Goal: Task Accomplishment & Management: Manage account settings

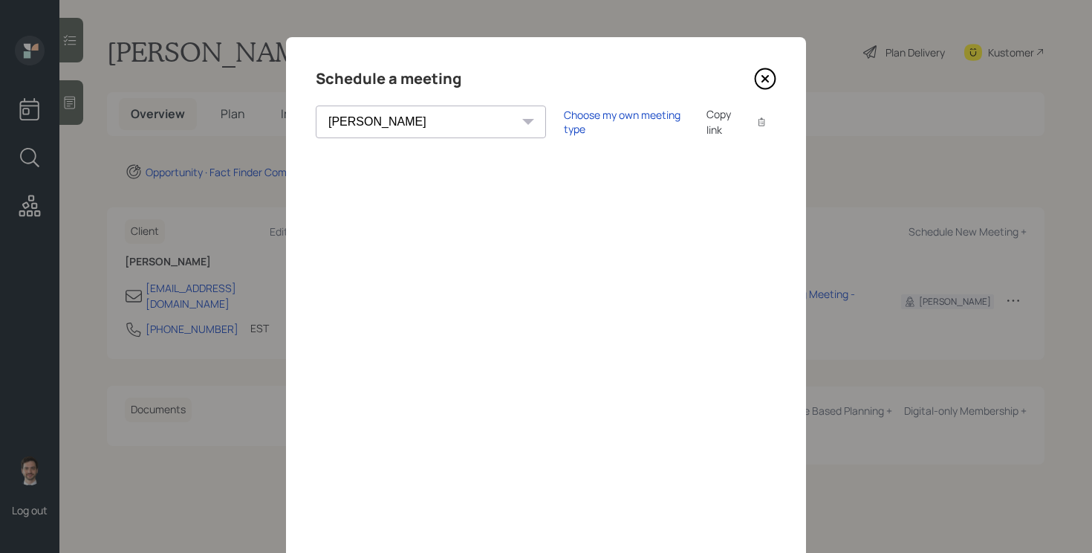
select select "ef6b64e1-8f62-4a74-b865-a7df4b35b836"
click at [564, 119] on div "Choose my own meeting type" at bounding box center [626, 122] width 125 height 28
click at [769, 65] on div "Schedule a meeting Theresa Spinello Matthew Burke Xavier Ross Eitan Bar-David I…" at bounding box center [546, 334] width 520 height 594
click at [768, 68] on icon at bounding box center [765, 79] width 22 height 22
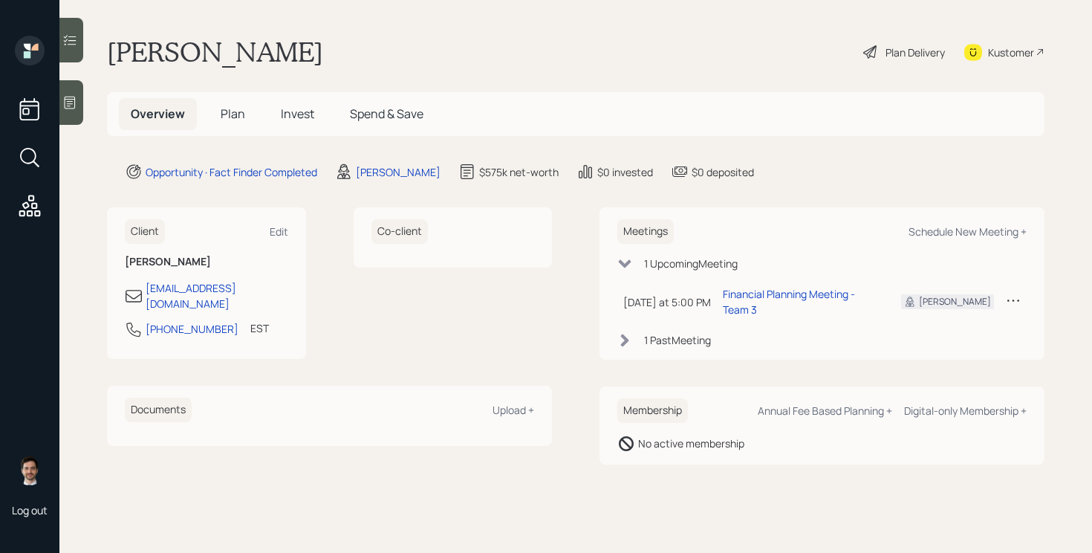
click at [233, 112] on span "Plan" at bounding box center [233, 113] width 25 height 16
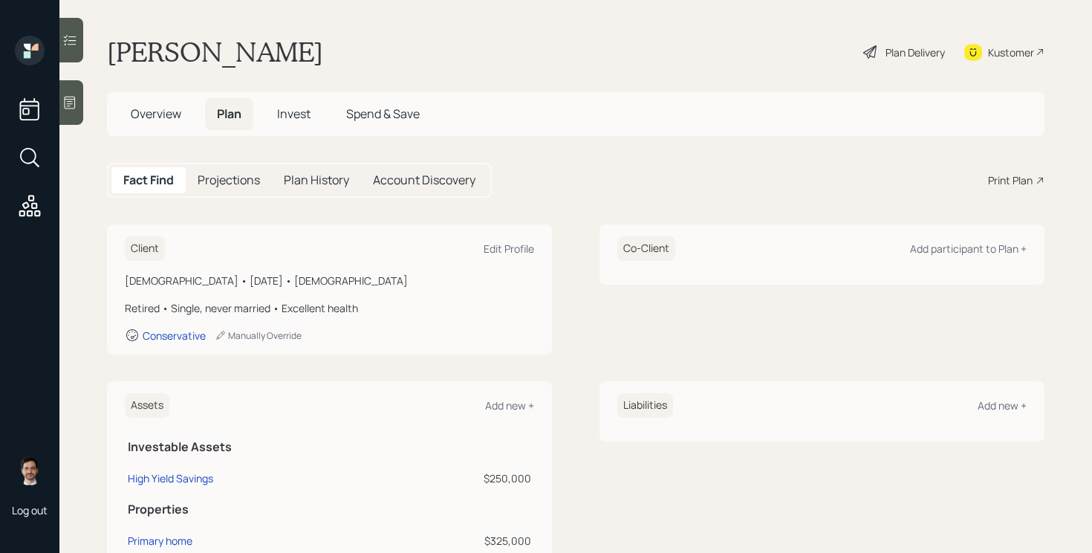
click at [290, 114] on span "Invest" at bounding box center [293, 113] width 33 height 16
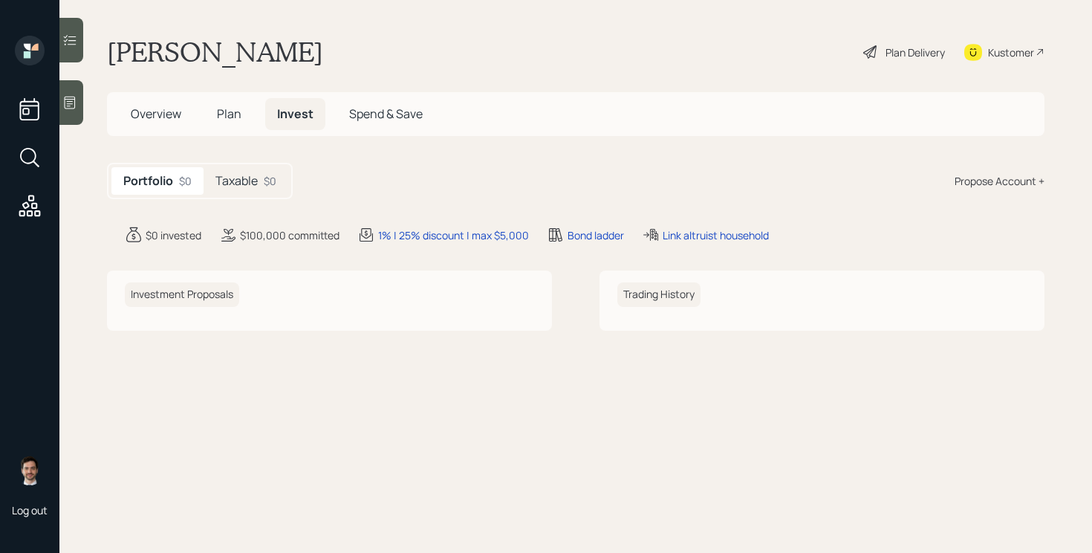
click at [242, 182] on h5 "Taxable" at bounding box center [236, 181] width 42 height 14
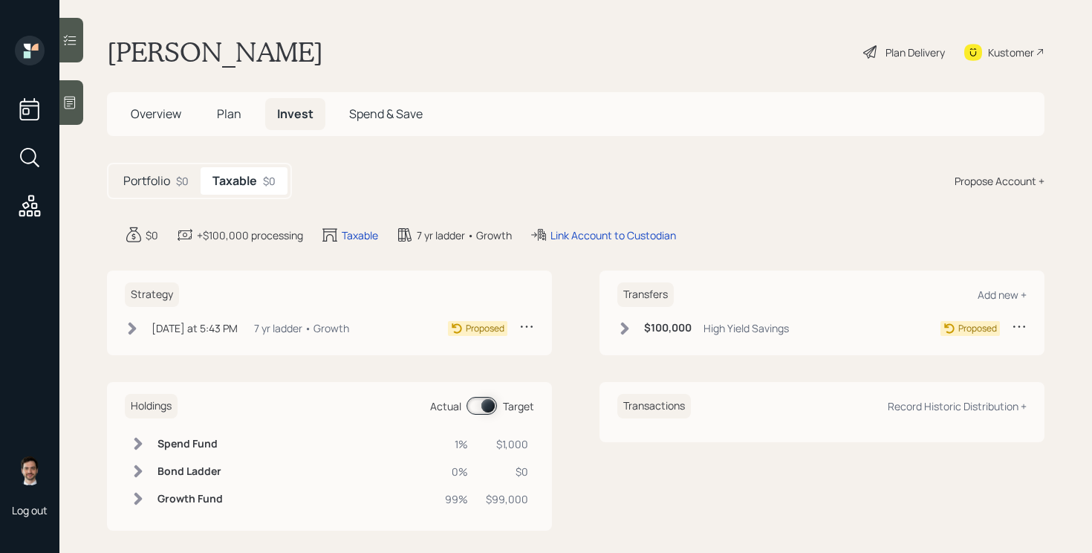
click at [527, 327] on icon at bounding box center [526, 326] width 15 height 15
click at [460, 371] on div "Cancel Strategy" at bounding box center [480, 369] width 107 height 14
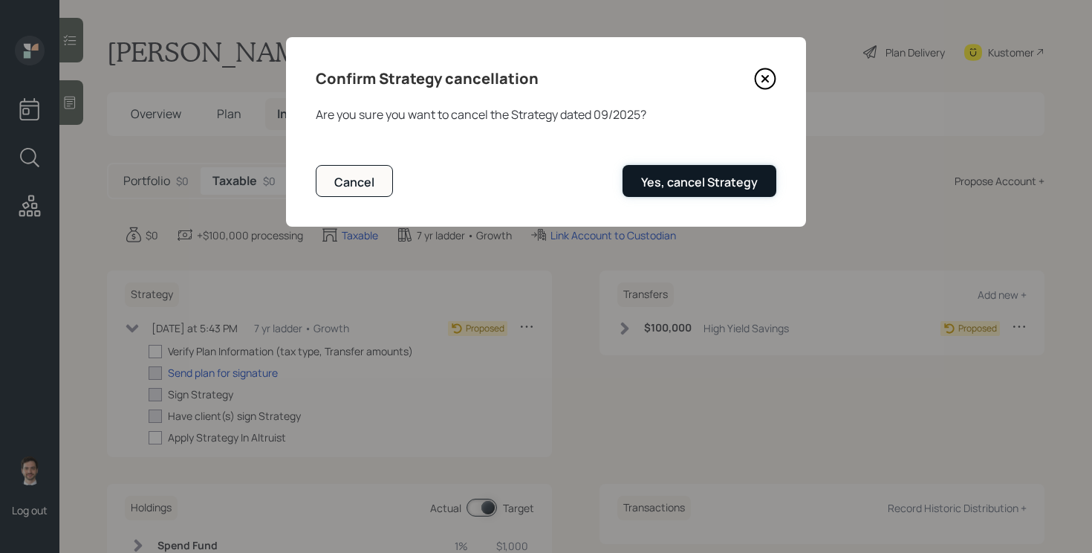
click at [697, 190] on div "Yes, cancel Strategy" at bounding box center [699, 182] width 117 height 16
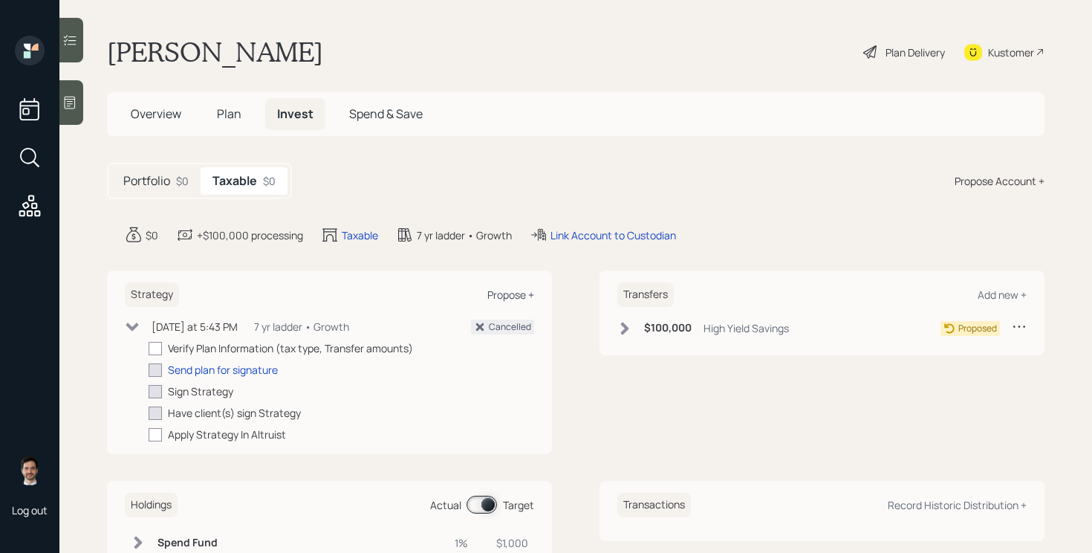
click at [532, 293] on div "Propose +" at bounding box center [510, 294] width 47 height 14
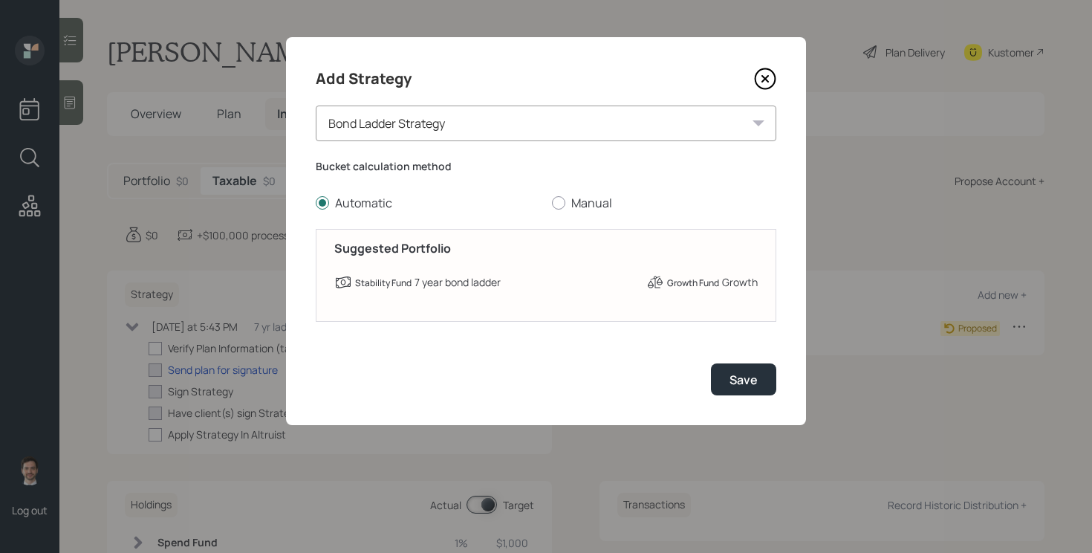
click at [594, 130] on div "Bond Ladder Strategy" at bounding box center [546, 123] width 461 height 36
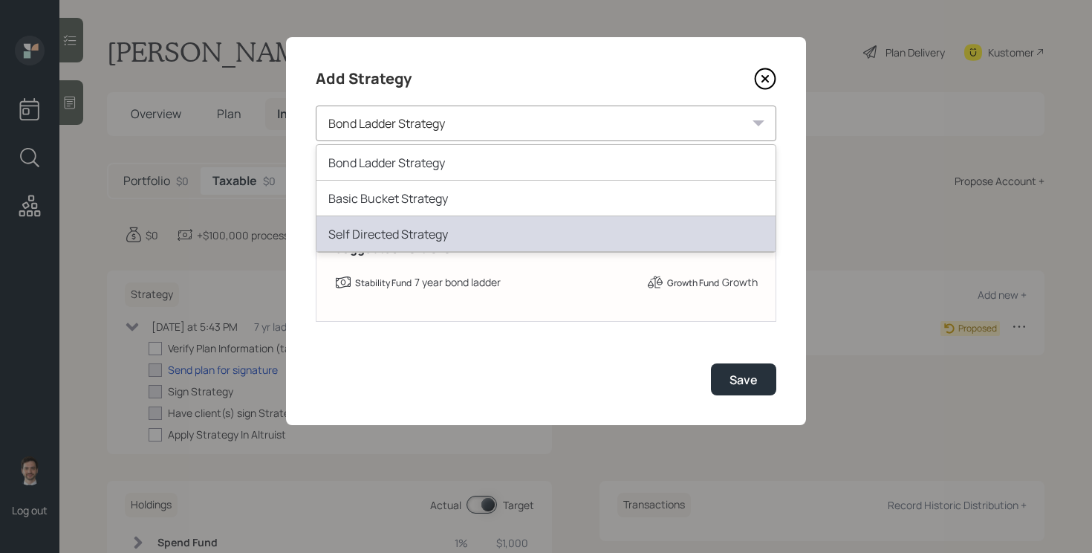
click at [495, 224] on div "Self Directed Strategy" at bounding box center [545, 234] width 459 height 36
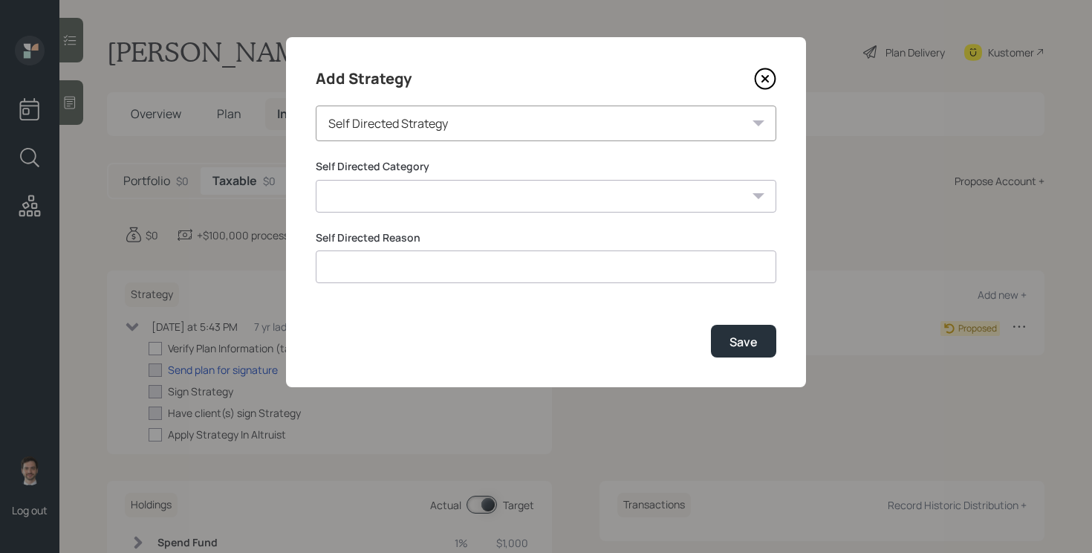
click at [521, 203] on select "Inherited IRA Legacy or Client Directed Holdings Other" at bounding box center [546, 196] width 461 height 33
select select "legacy_or_client_directed_holdings"
click at [316, 180] on select "Inherited IRA Legacy or Client Directed Holdings Other" at bounding box center [546, 196] width 461 height 33
click at [478, 260] on input at bounding box center [546, 266] width 461 height 33
click at [642, 123] on div "Self Directed Strategy" at bounding box center [546, 123] width 461 height 36
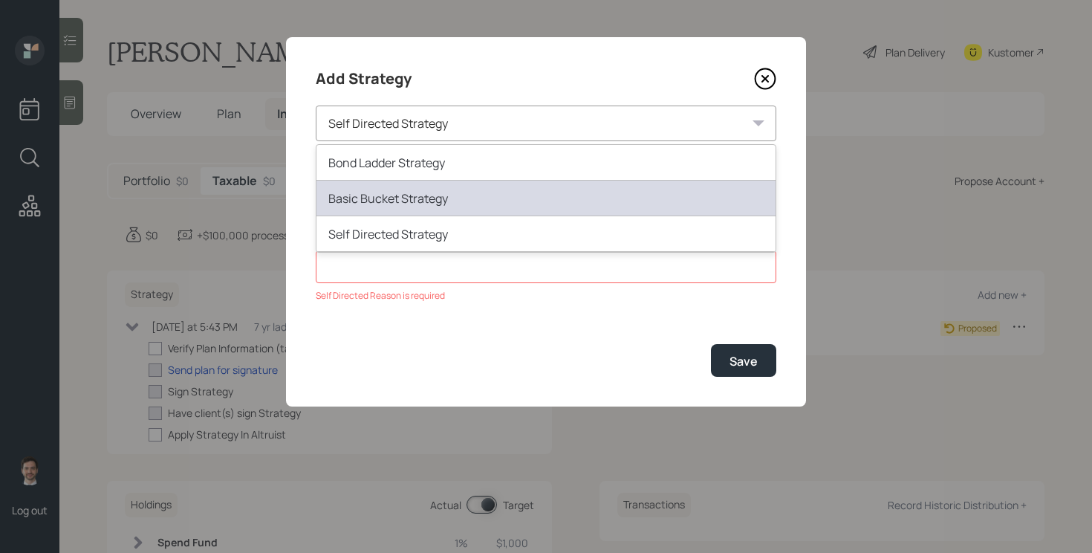
click at [544, 189] on div "Basic Bucket Strategy" at bounding box center [545, 199] width 459 height 36
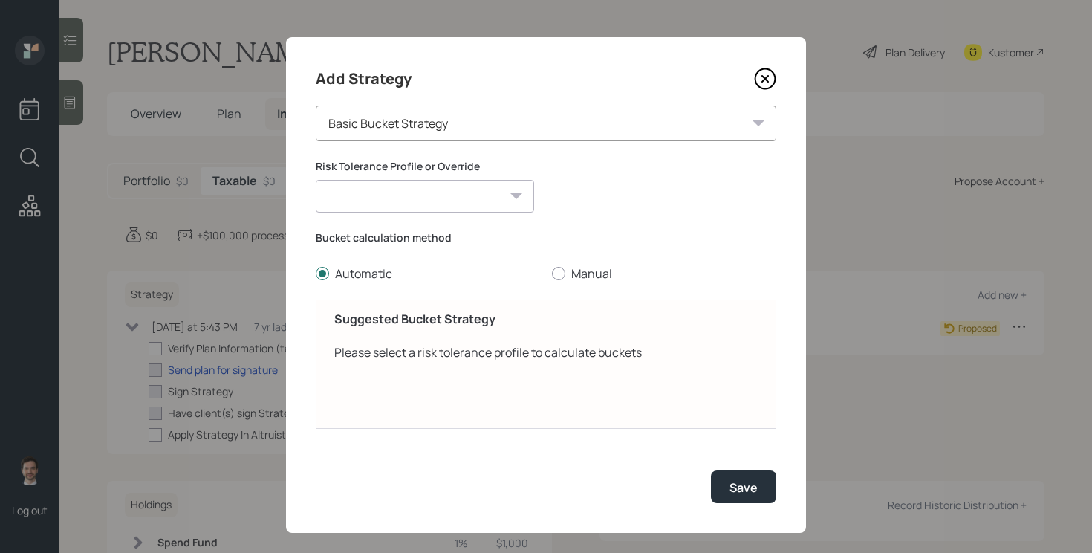
click at [474, 194] on select "Doris (Conservative) Conservative Moderately Conservative Moderate Moderately A…" at bounding box center [425, 196] width 218 height 33
click at [568, 276] on div "Bucket calculation method Automatic Manual" at bounding box center [546, 256] width 461 height 52
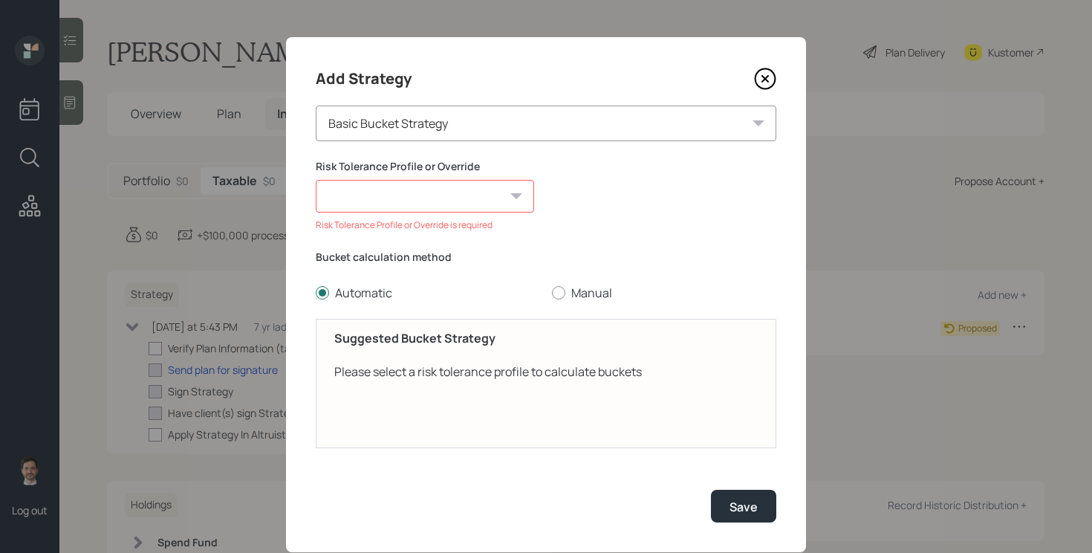
click at [559, 284] on div "Bucket calculation method Automatic Manual" at bounding box center [546, 276] width 461 height 52
click at [559, 299] on label "Manual" at bounding box center [664, 293] width 224 height 16
click at [552, 293] on input "Manual" at bounding box center [551, 293] width 1 height 1
radio input "true"
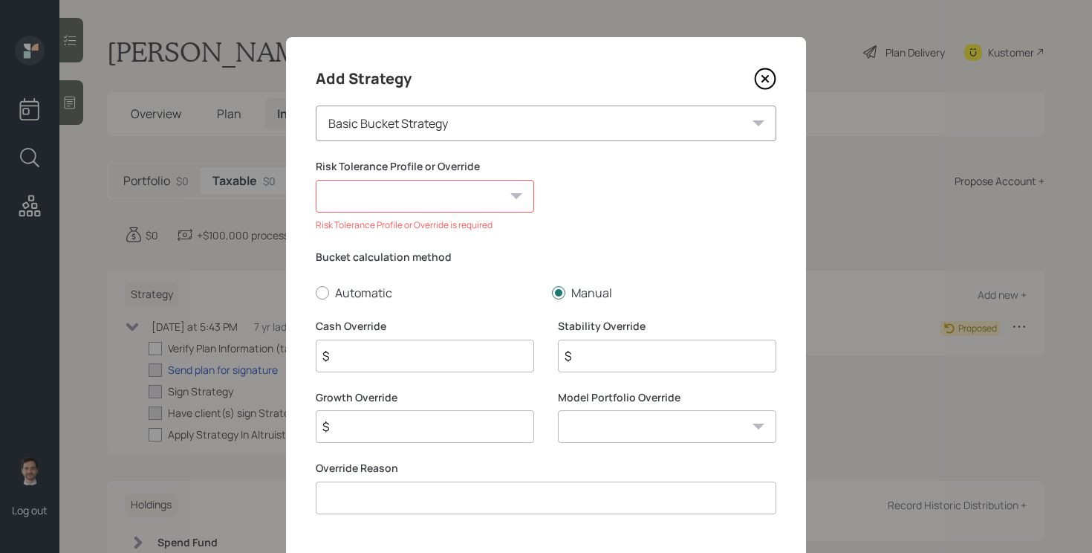
click at [435, 188] on select "Doris (Conservative) Conservative Moderately Conservative Moderate Moderately A…" at bounding box center [425, 196] width 218 height 33
select select "94715582-e1da-4098-8cc8-a2427ede60f5"
click at [316, 180] on select "Doris (Conservative) Conservative Moderately Conservative Moderate Moderately A…" at bounding box center [425, 196] width 218 height 33
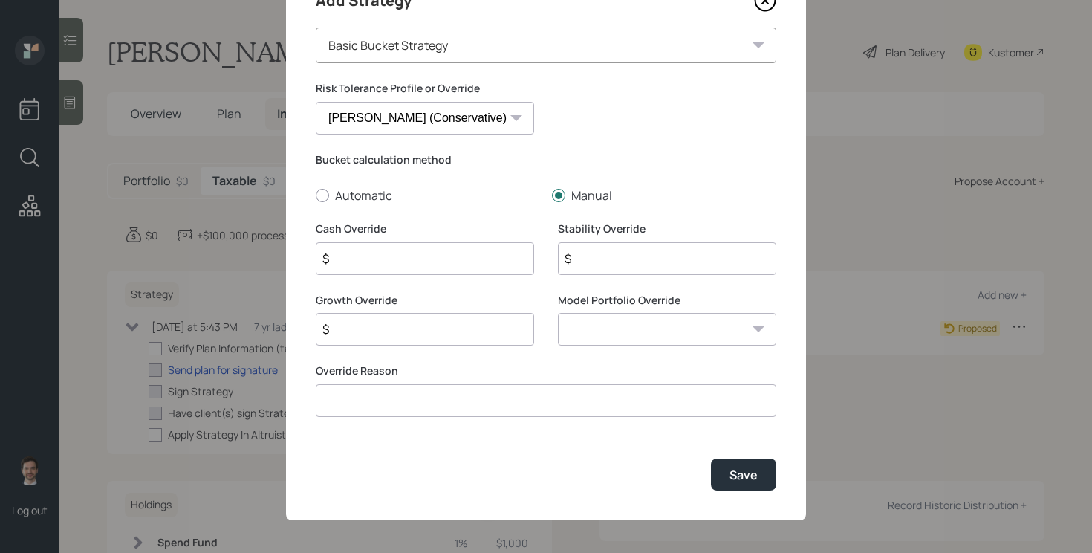
scroll to position [79, 0]
click at [552, 401] on input at bounding box center [546, 399] width 461 height 33
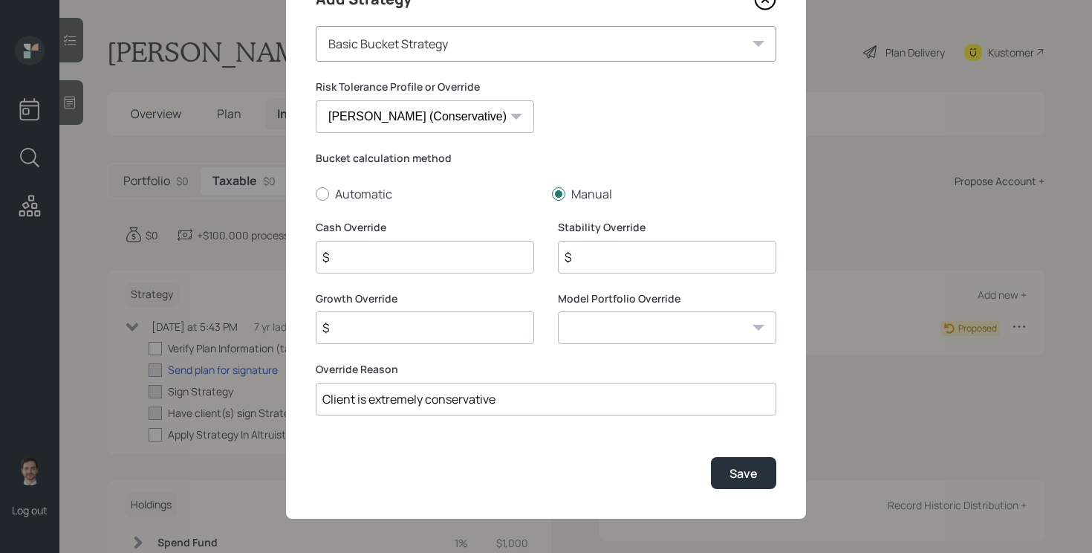
type input "Client is extremely conservative"
click at [487, 126] on select "Doris (Conservative) Conservative Moderately Conservative Moderate Moderately A…" at bounding box center [425, 116] width 218 height 33
click at [449, 259] on input "$" at bounding box center [425, 257] width 218 height 33
type input "$ 1,000"
click at [517, 332] on input "$" at bounding box center [425, 327] width 218 height 33
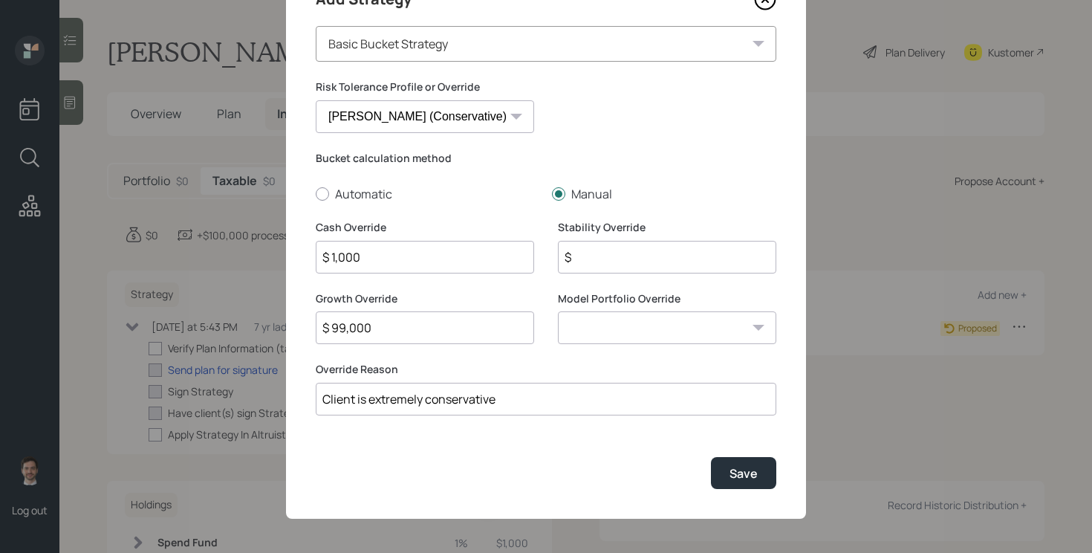
type input "$ 99,000"
click at [715, 335] on select "0/100 - Stocks / Bonds 10/90 - Stocks / Bonds 20/80 - Stocks / Bonds 30/70 - St…" at bounding box center [667, 327] width 218 height 33
select select "44d2d4c0-f927-4f52-897d-15e0fade4537"
click at [558, 311] on select "0/100 - Stocks / Bonds 10/90 - Stocks / Bonds 20/80 - Stocks / Bonds 30/70 - St…" at bounding box center [667, 327] width 218 height 33
click at [746, 470] on div "Save" at bounding box center [744, 473] width 28 height 16
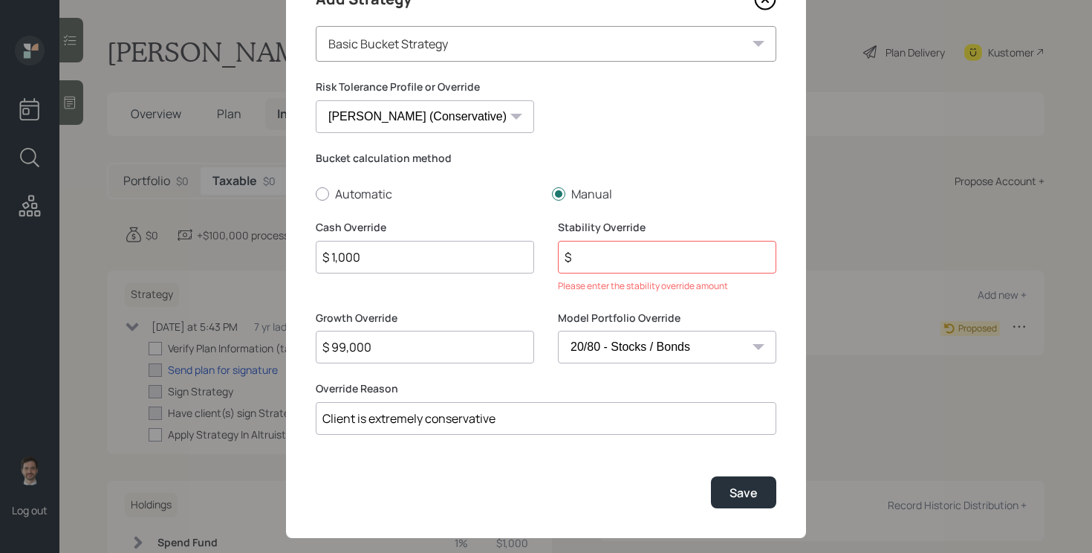
click at [648, 259] on input "$" at bounding box center [667, 257] width 218 height 33
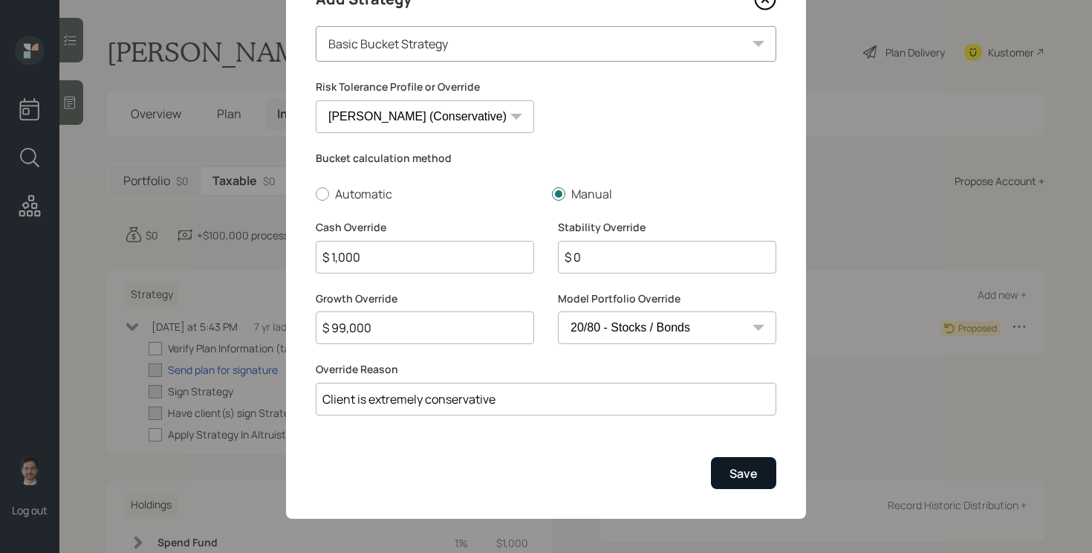
type input "$ 0"
click at [747, 484] on button "Save" at bounding box center [743, 473] width 65 height 32
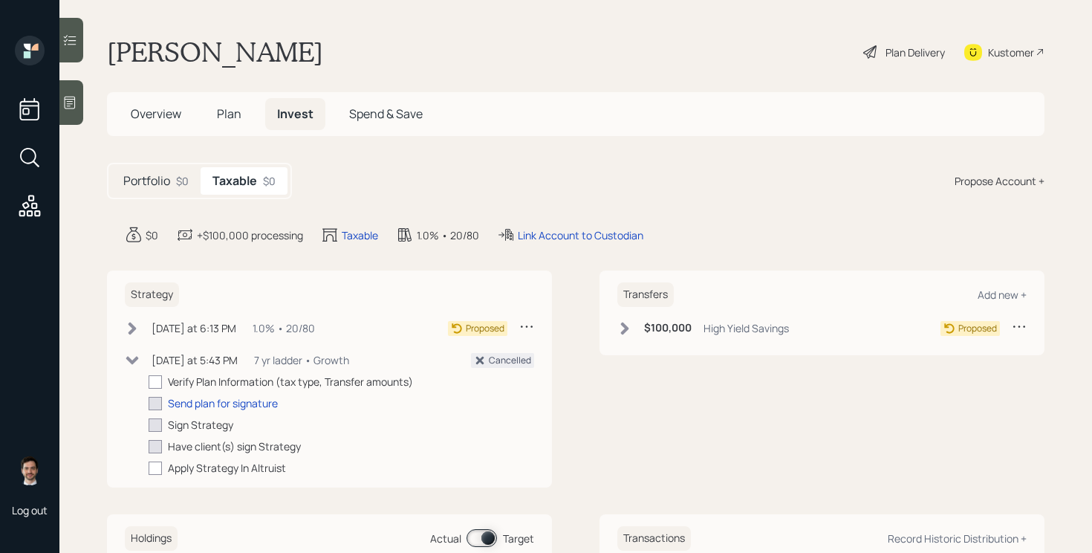
click at [898, 51] on div "Plan Delivery" at bounding box center [915, 53] width 59 height 16
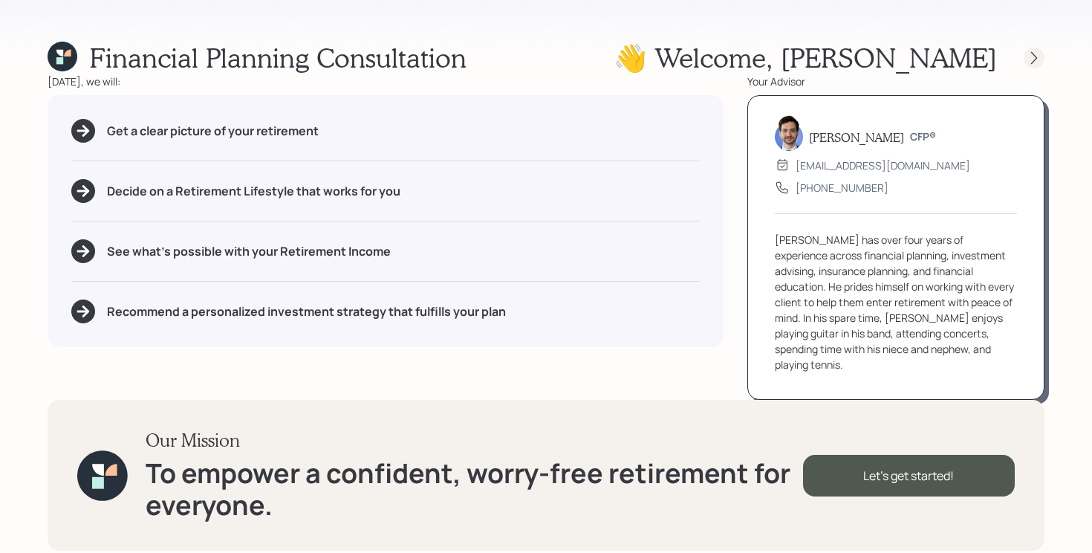
click at [1030, 48] on div at bounding box center [1034, 58] width 21 height 21
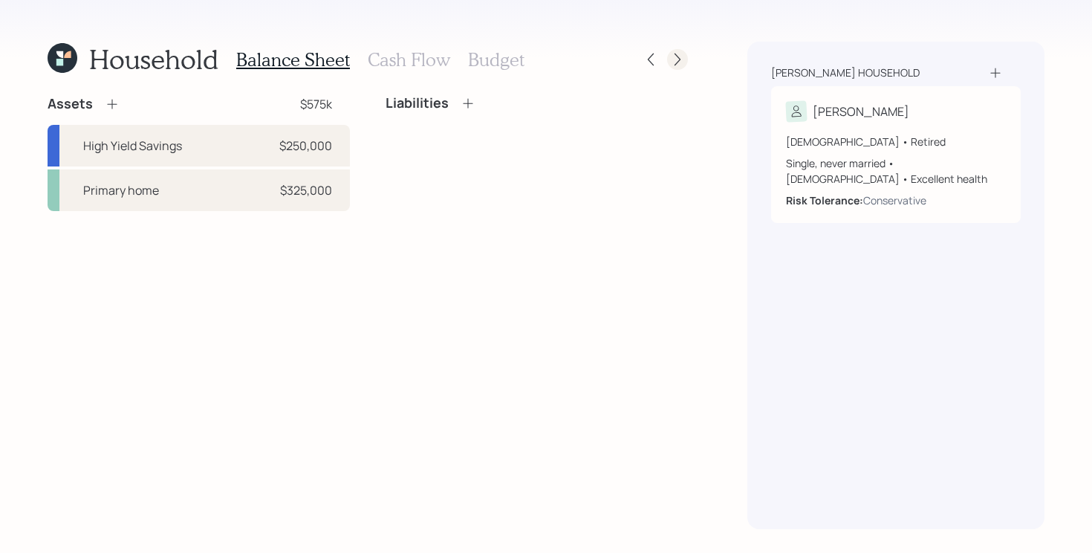
click at [680, 68] on div at bounding box center [677, 59] width 21 height 21
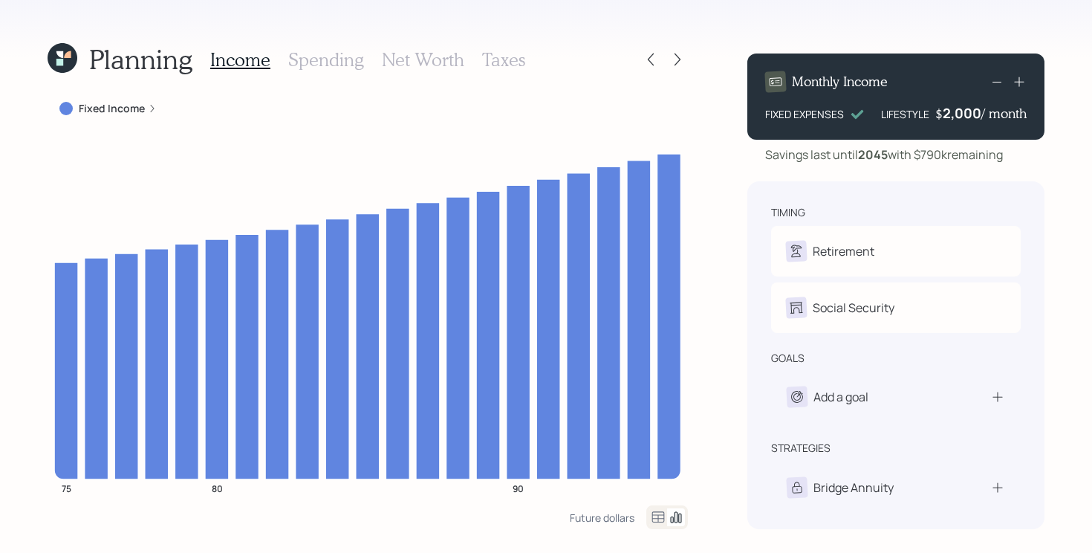
click at [680, 68] on div at bounding box center [677, 59] width 21 height 21
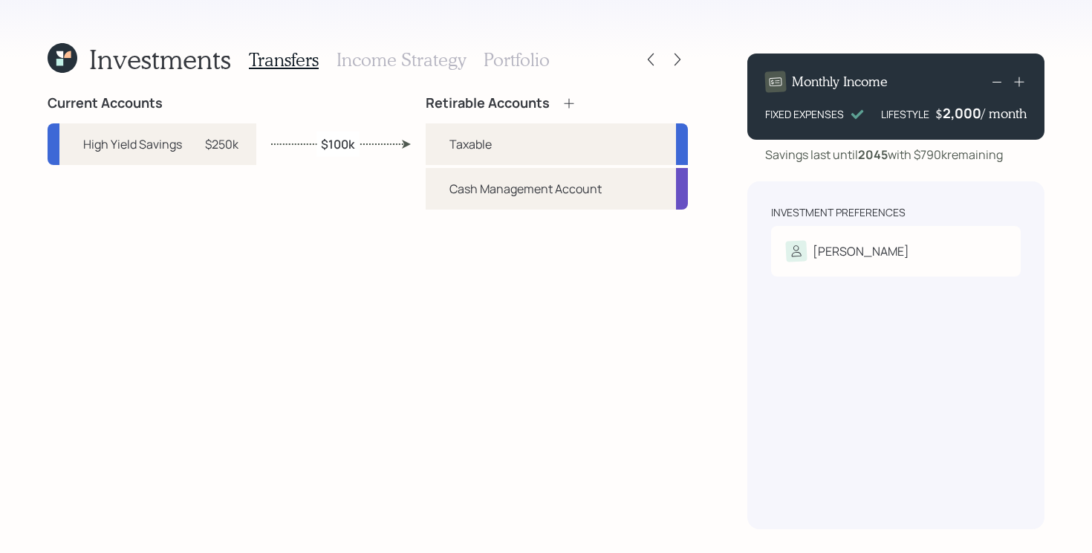
click at [522, 65] on h3 "Portfolio" at bounding box center [517, 60] width 66 height 22
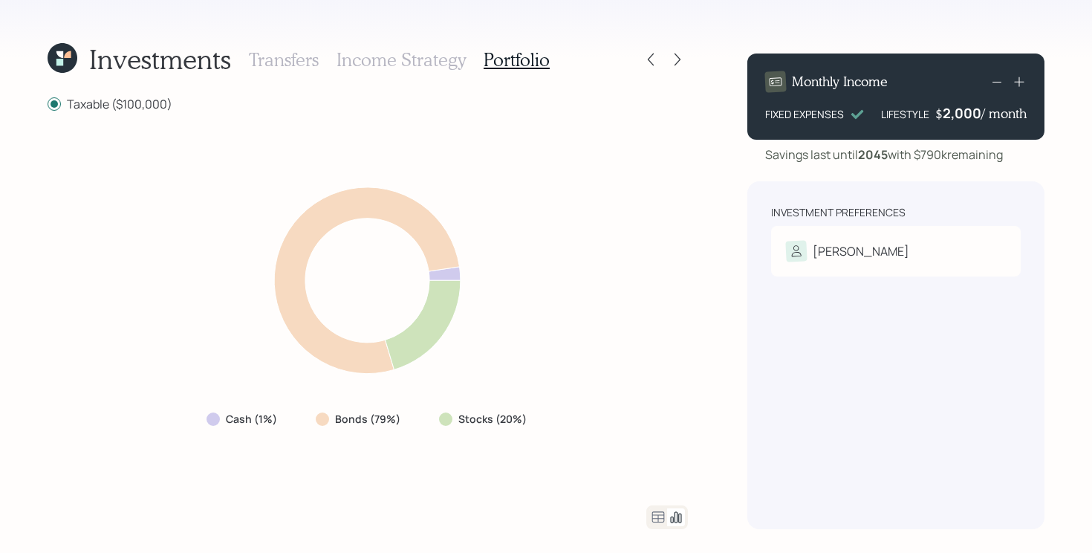
click at [65, 61] on icon at bounding box center [63, 58] width 30 height 30
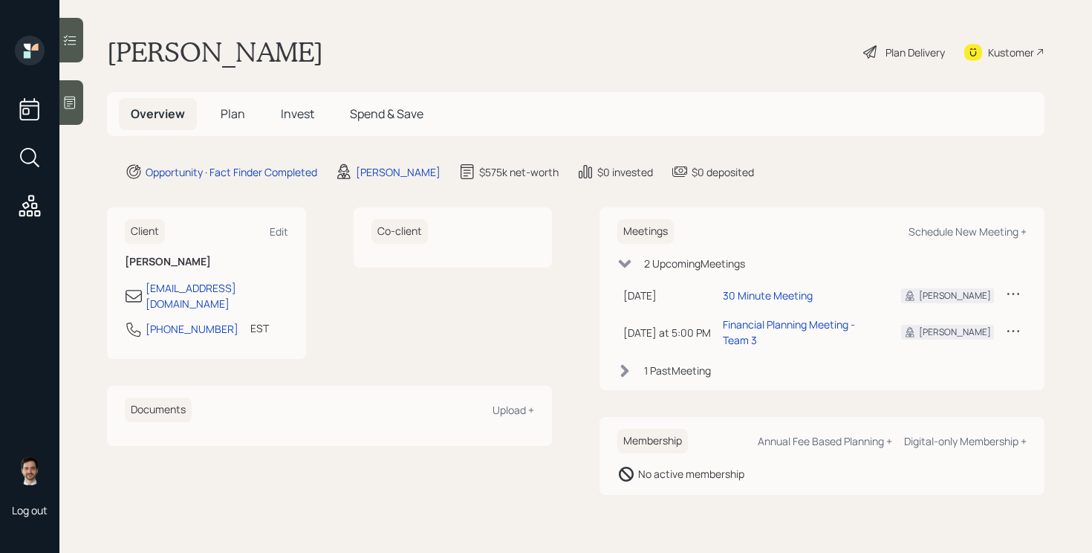
click at [233, 109] on span "Plan" at bounding box center [233, 113] width 25 height 16
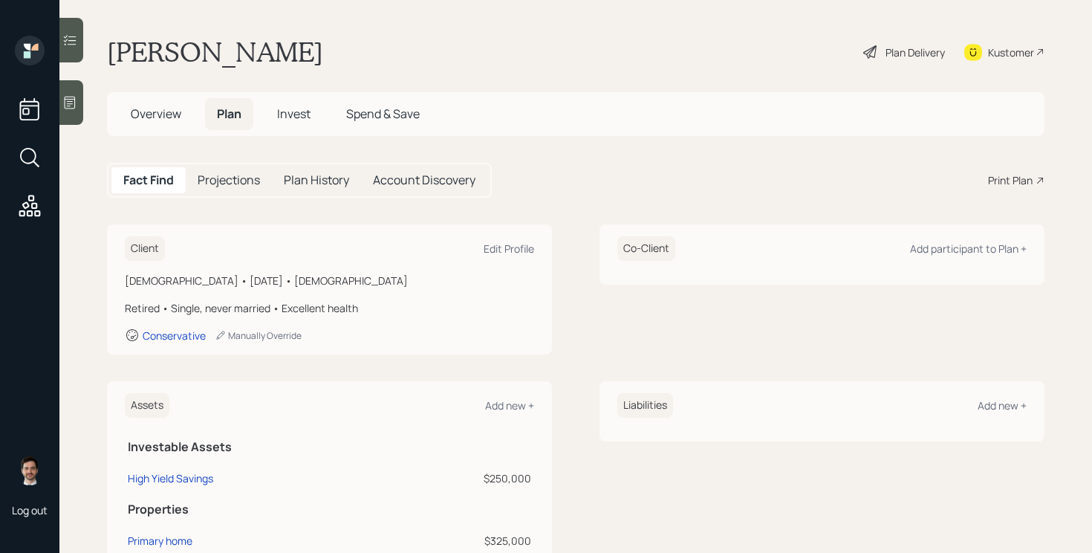
click at [1028, 181] on div "Print Plan" at bounding box center [1010, 180] width 45 height 16
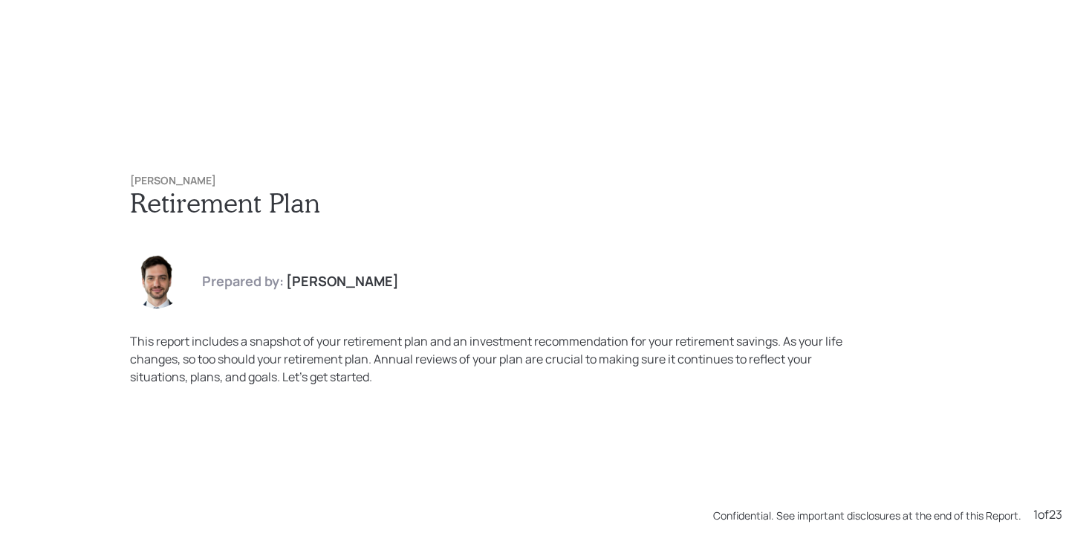
click at [571, 211] on h1 "Retirement Plan" at bounding box center [546, 202] width 832 height 32
